Goal: Task Accomplishment & Management: Use online tool/utility

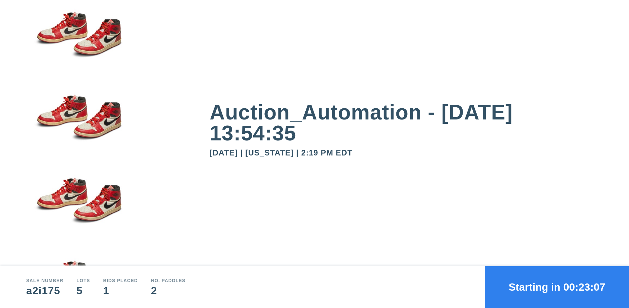
click at [557, 287] on button "Starting in 00:23:07" at bounding box center [557, 287] width 144 height 42
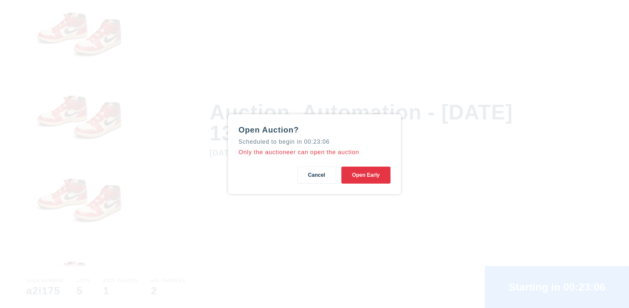
click at [366, 175] on button "Open Early" at bounding box center [366, 175] width 49 height 17
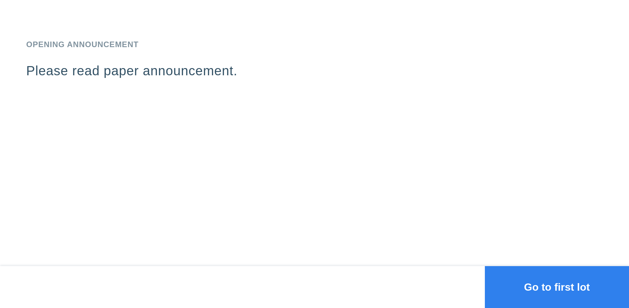
click at [557, 287] on button "Go to first lot" at bounding box center [557, 287] width 144 height 42
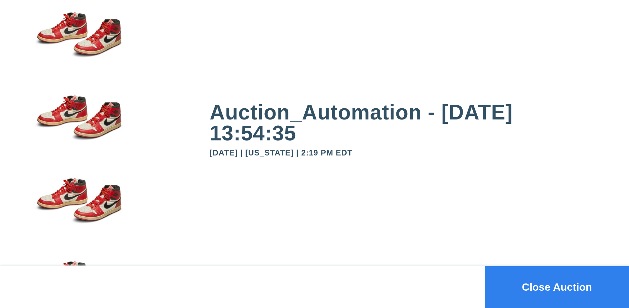
click at [557, 287] on button "Close Auction" at bounding box center [557, 287] width 144 height 42
